Goal: Task Accomplishment & Management: Manage account settings

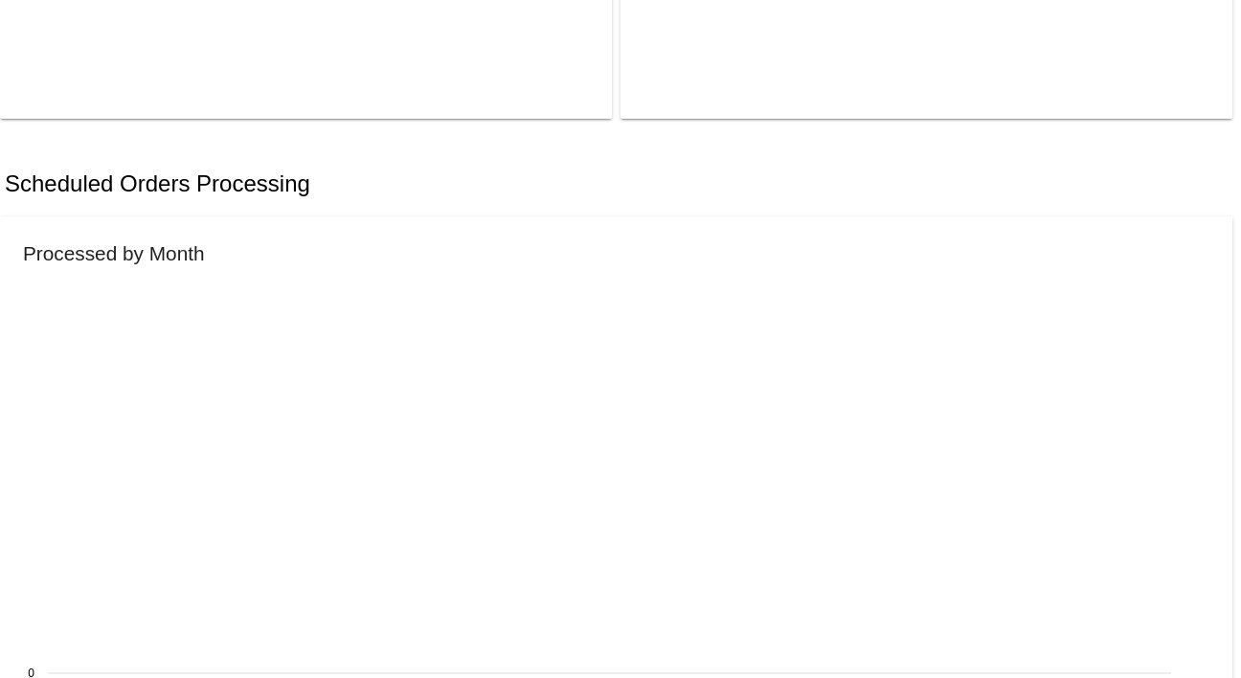
scroll to position [743, 0]
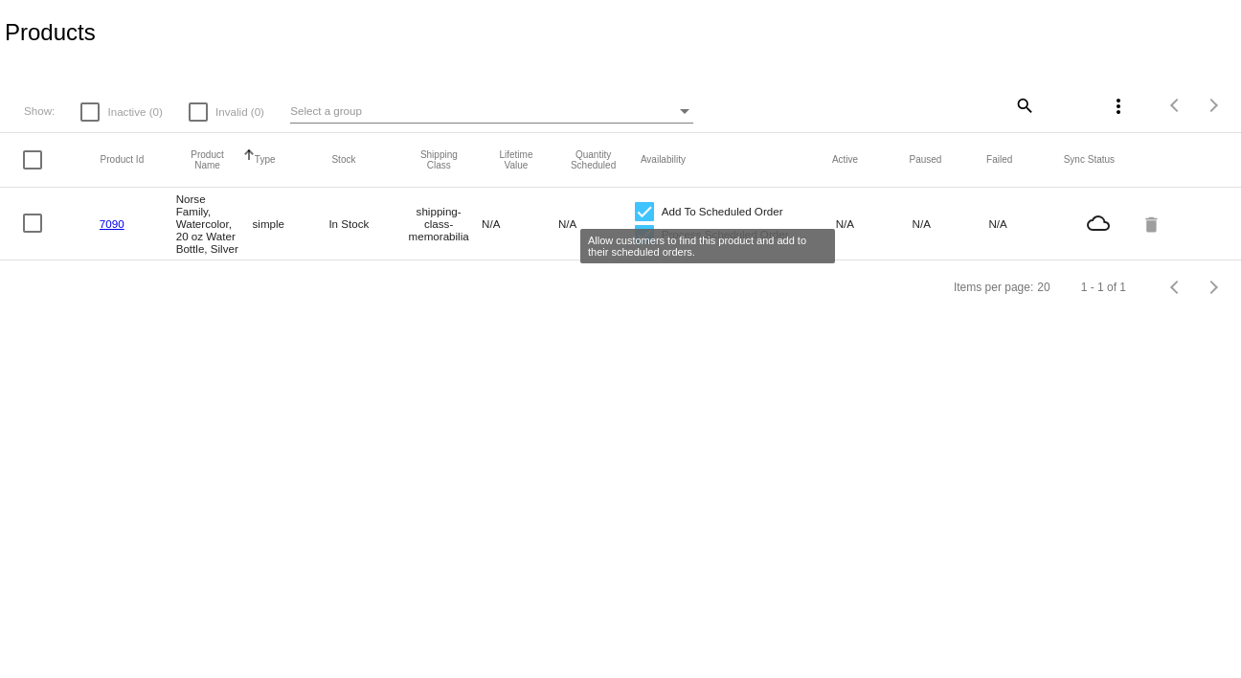
click at [650, 203] on div at bounding box center [644, 211] width 19 height 19
click at [644, 221] on input "Add To Scheduled Order" at bounding box center [643, 221] width 1 height 1
checkbox input "false"
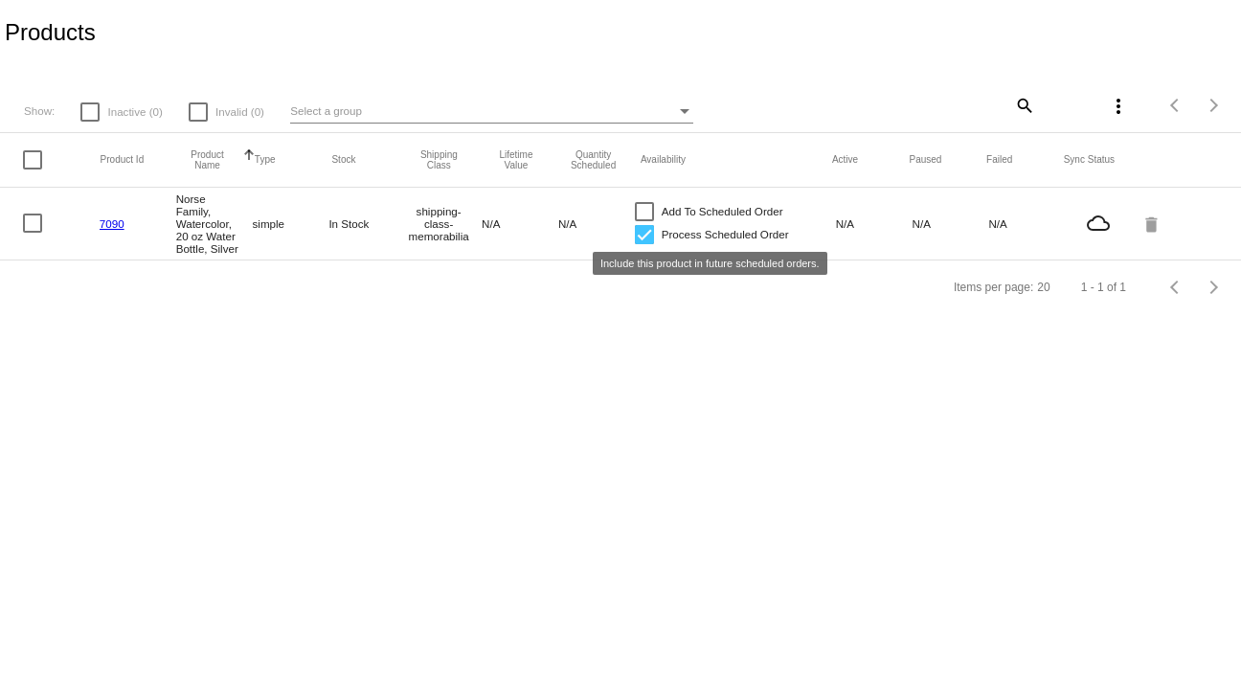
click at [645, 237] on div at bounding box center [644, 234] width 19 height 19
click at [644, 244] on input "Process Scheduled Order" at bounding box center [643, 244] width 1 height 1
checkbox input "false"
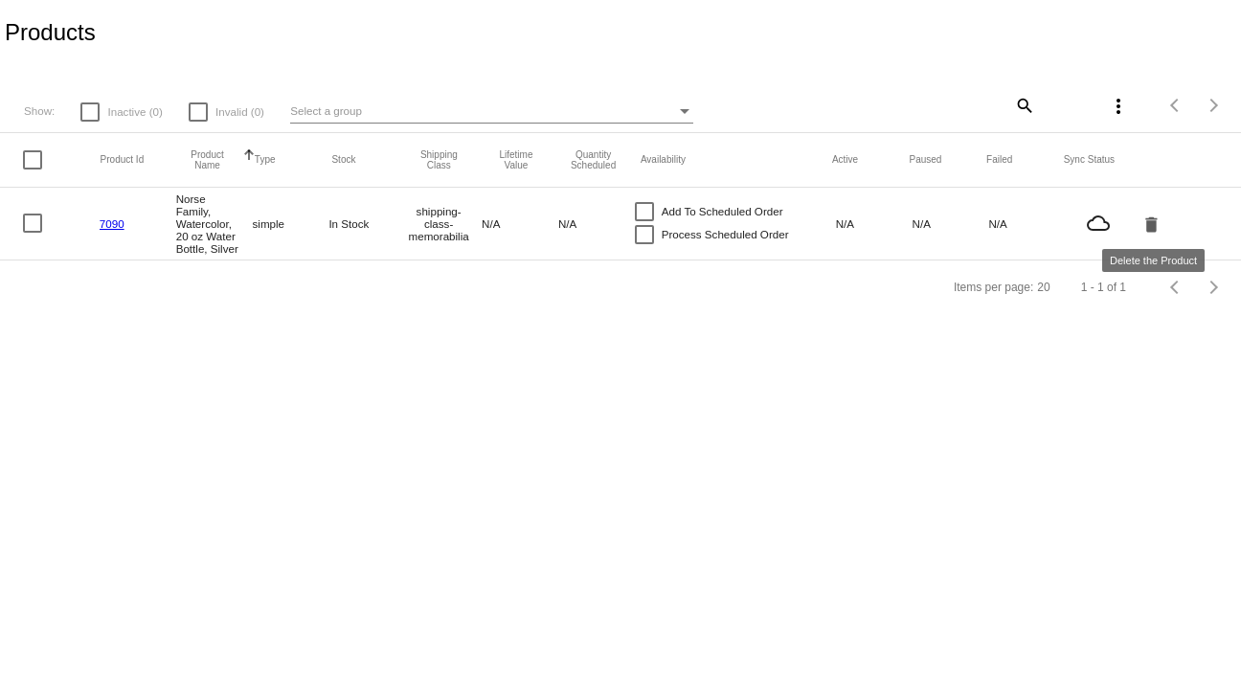
click at [1146, 222] on mat-icon "delete" at bounding box center [1152, 224] width 23 height 30
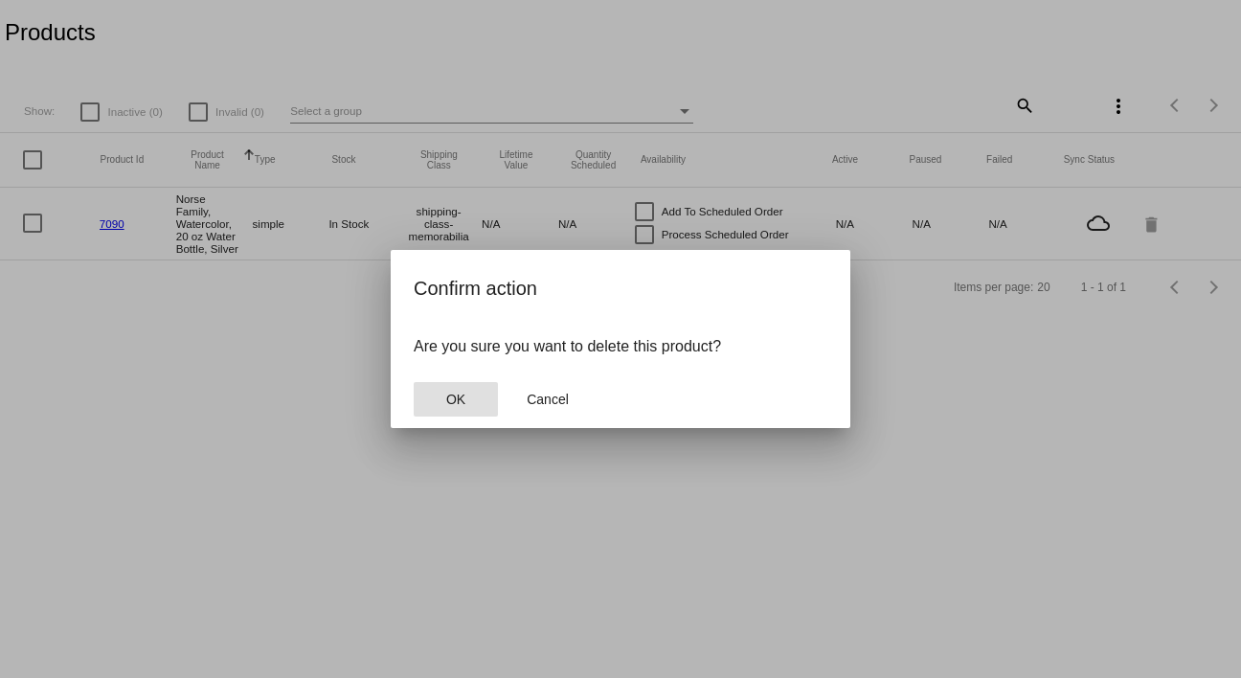
click at [419, 411] on button "OK" at bounding box center [456, 399] width 84 height 34
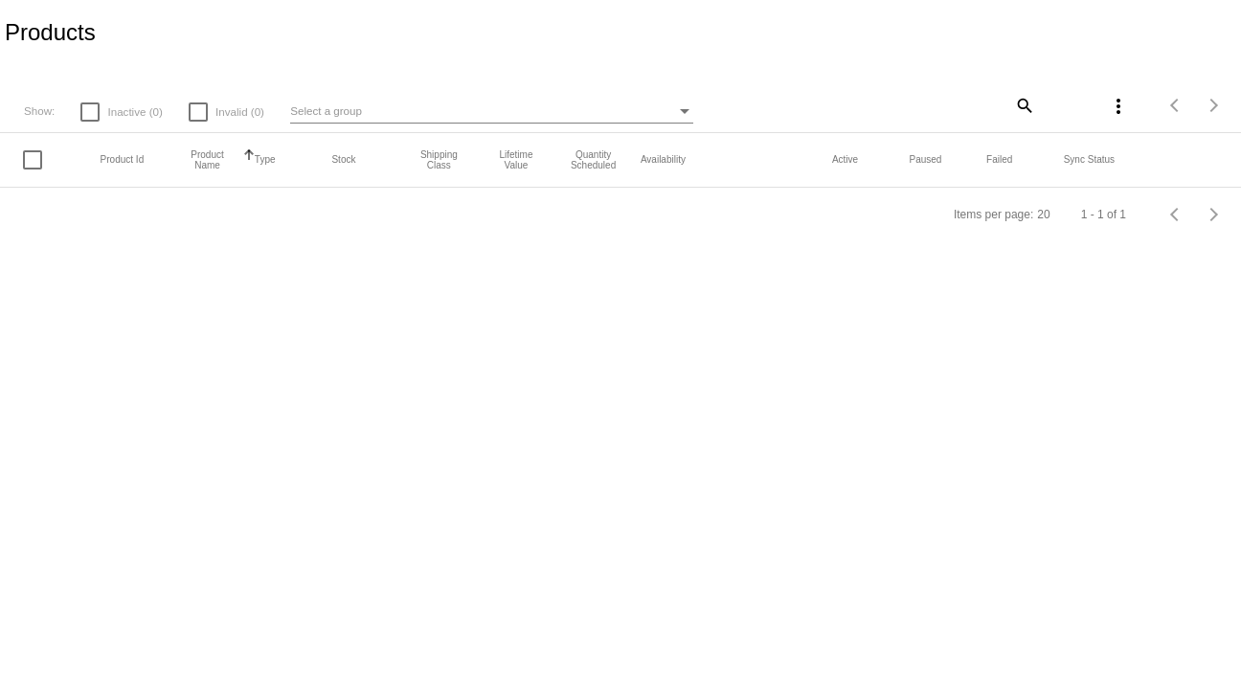
click at [38, 178] on mat-header-row "Product Id Product Name Sorted by ProductName ascending Type Stock Shipping Cla…" at bounding box center [620, 160] width 1241 height 55
